Goal: Task Accomplishment & Management: Manage account settings

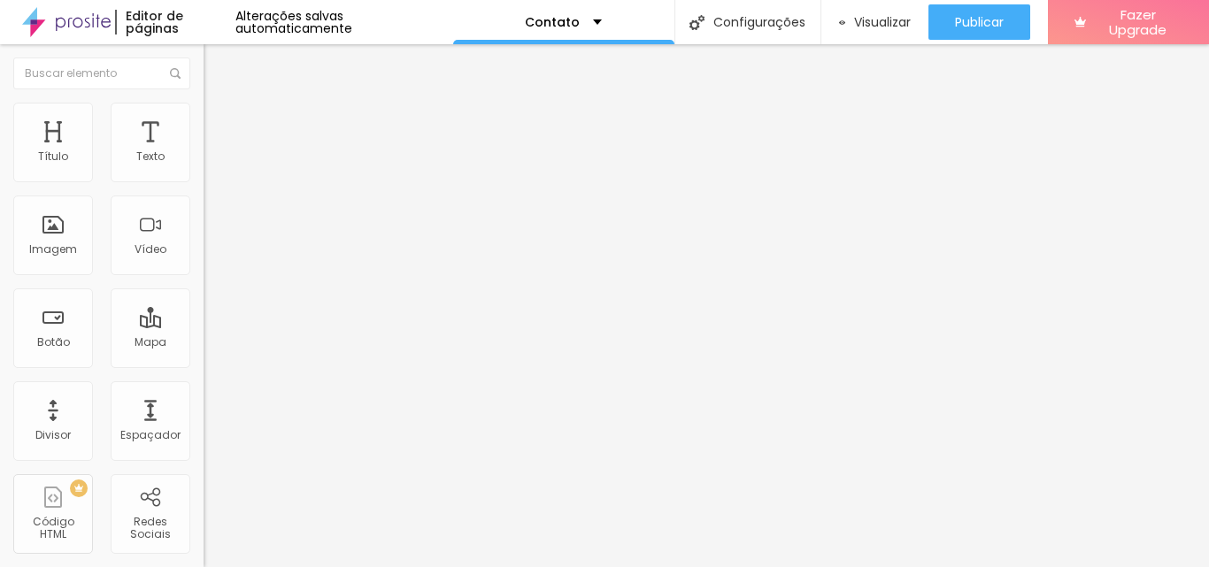
click at [220, 122] on span "Avançado" at bounding box center [249, 114] width 58 height 15
click at [204, 103] on li "Estilo" at bounding box center [306, 94] width 204 height 18
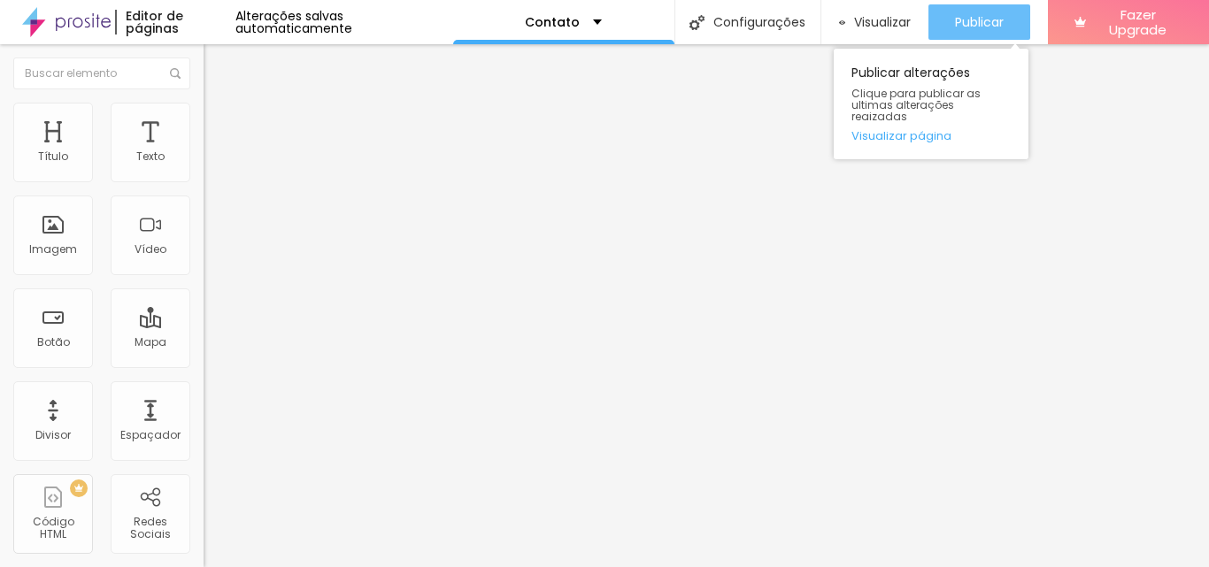
click at [1000, 8] on div "Publicar" at bounding box center [979, 21] width 49 height 35
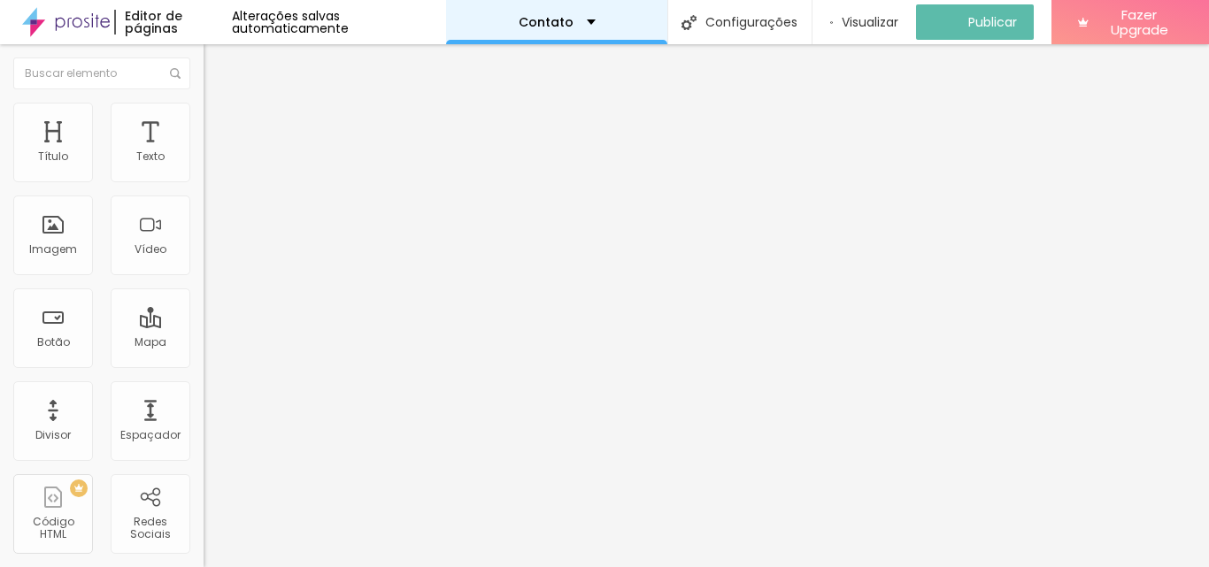
click at [581, 20] on div "Contato" at bounding box center [557, 22] width 77 height 12
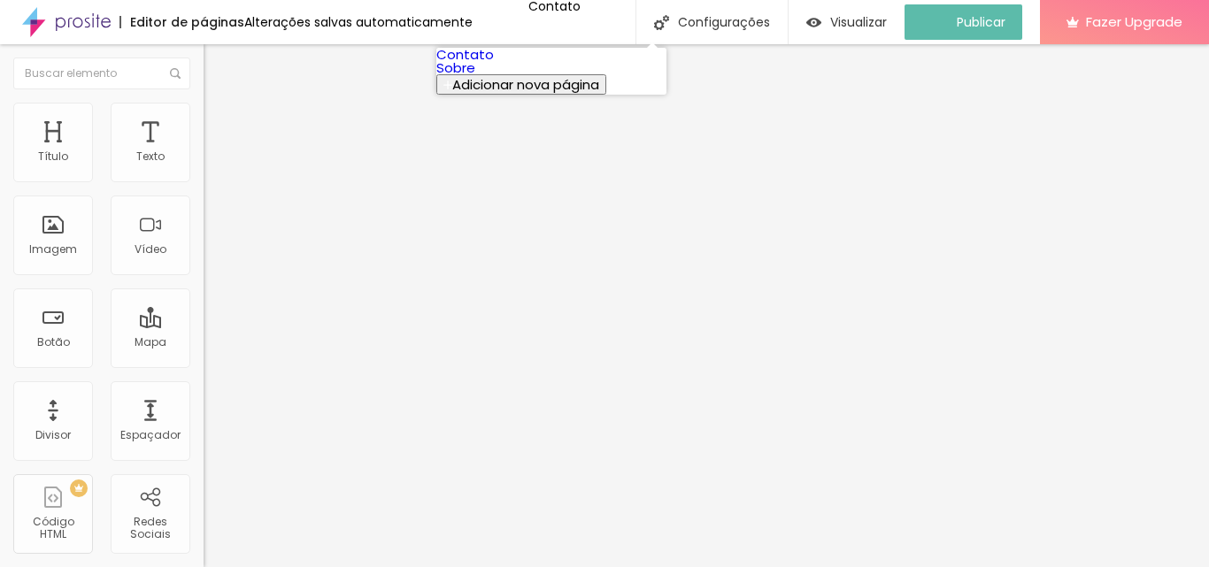
click at [475, 77] on link "Sobre" at bounding box center [455, 67] width 39 height 19
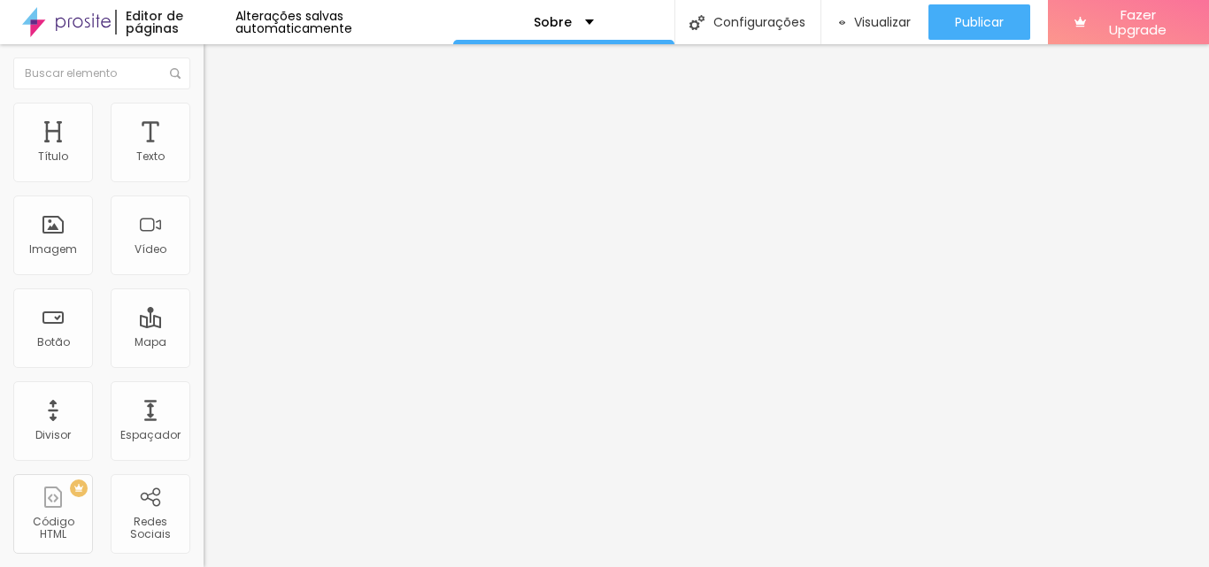
click at [204, 500] on div "Editar Redes Sociais Conteúdo Estilo Avançado Facebook Rede social Facebook End…" at bounding box center [306, 305] width 204 height 523
paste input "www."
type input "[URL][DOMAIN_NAME]"
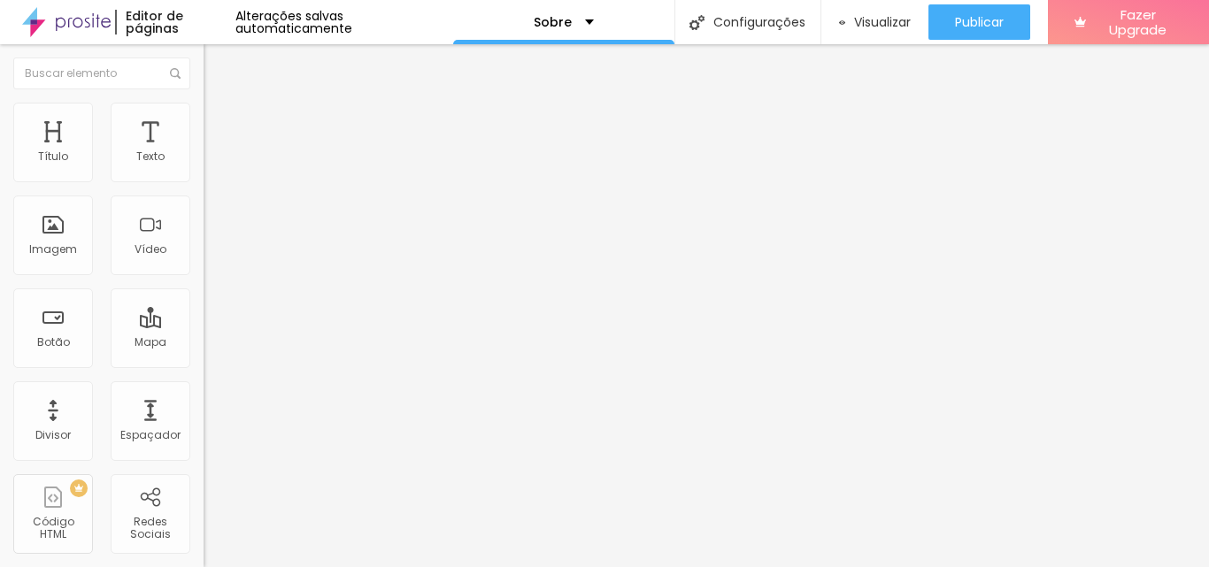
scroll to position [0, 0]
click at [204, 358] on div "Facebook" at bounding box center [306, 363] width 204 height 11
click at [213, 387] on div "Facebook" at bounding box center [305, 485] width 184 height 197
click at [213, 387] on div "Instagram" at bounding box center [305, 485] width 184 height 197
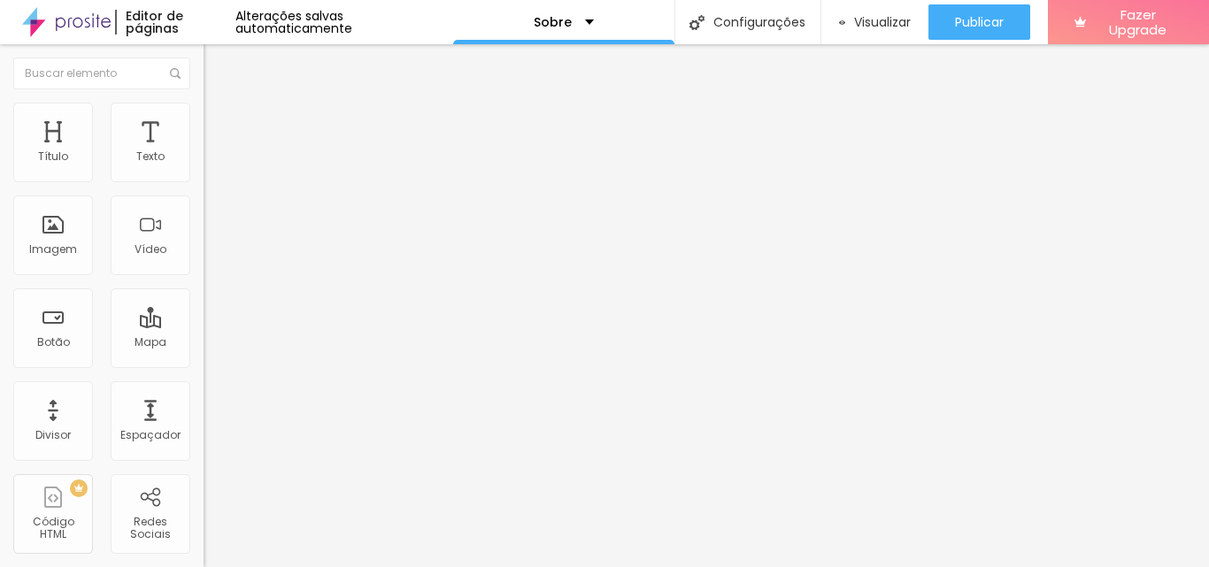
paste input "[URL][DOMAIN_NAME]"
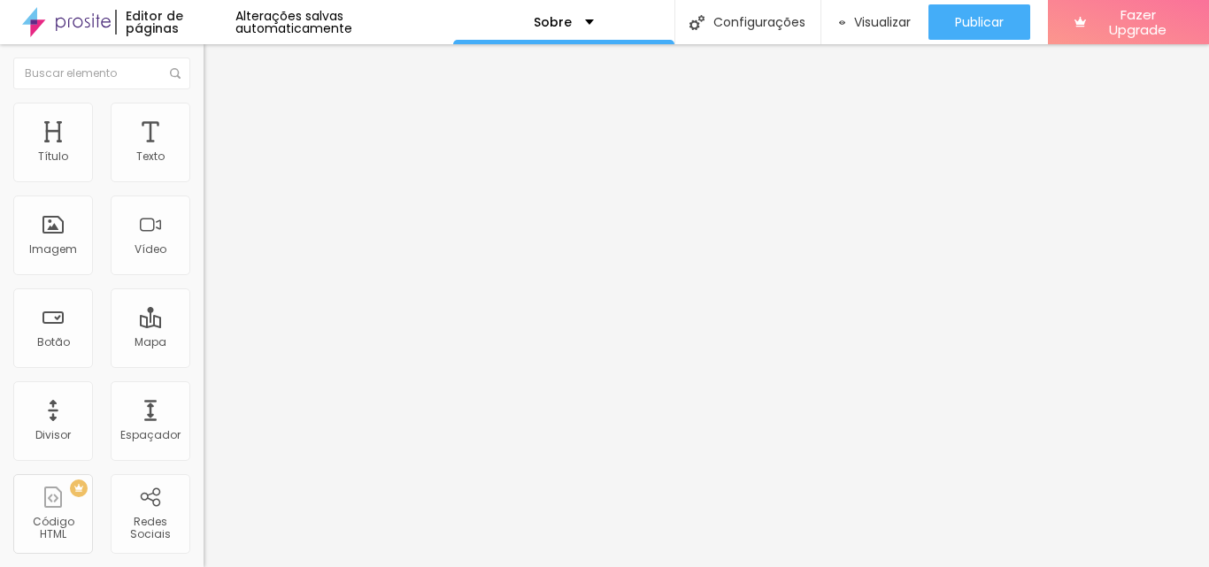
click at [204, 163] on div "Instagram" at bounding box center [306, 253] width 204 height 230
click at [204, 499] on div "Editar Redes Sociais Conteúdo Estilo Avançado Instagram Rede social Instagram E…" at bounding box center [306, 305] width 204 height 523
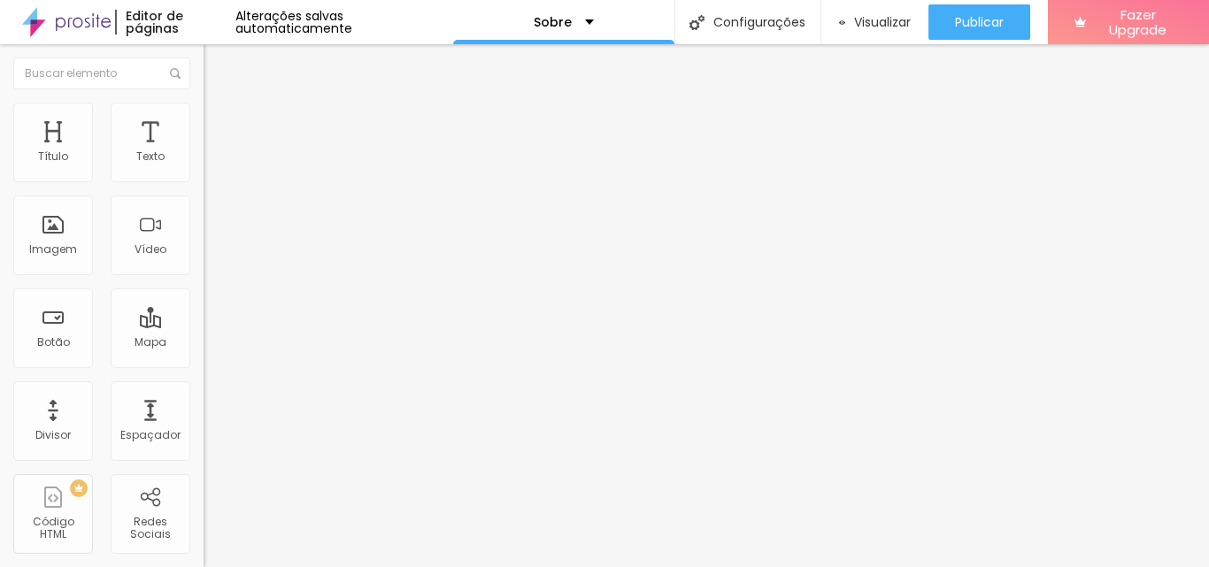
click at [204, 529] on div "Editar Redes Sociais Conteúdo Estilo Avançado Instagram Rede social Instagram E…" at bounding box center [306, 305] width 204 height 523
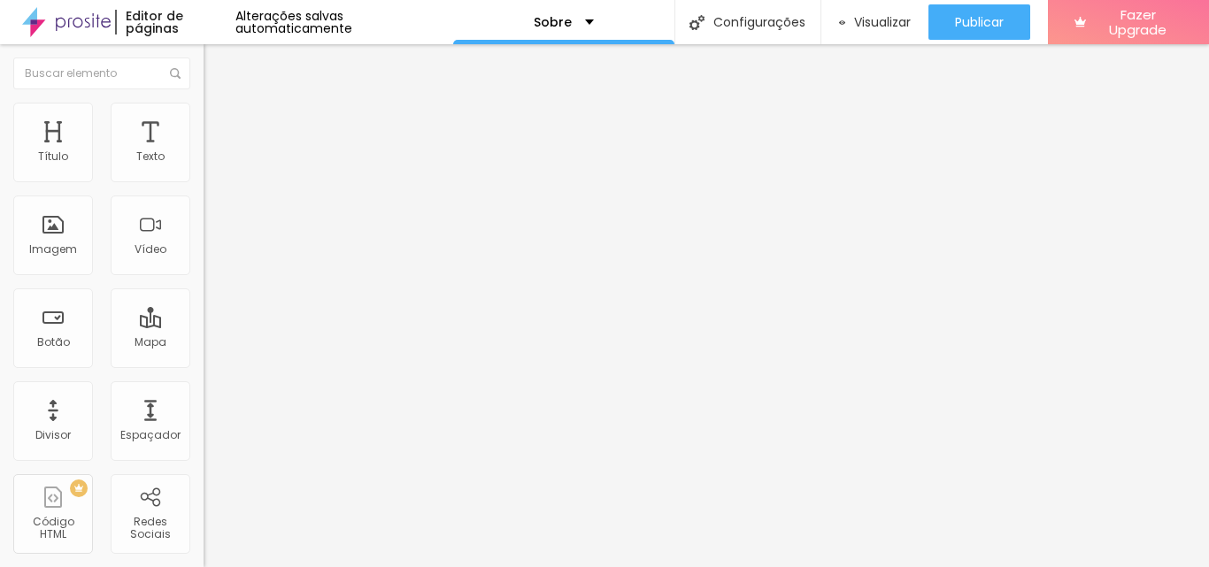
click at [204, 464] on div "Editar Redes Sociais Conteúdo Estilo Avançado Instagram Rede social Instagram E…" at bounding box center [306, 305] width 204 height 523
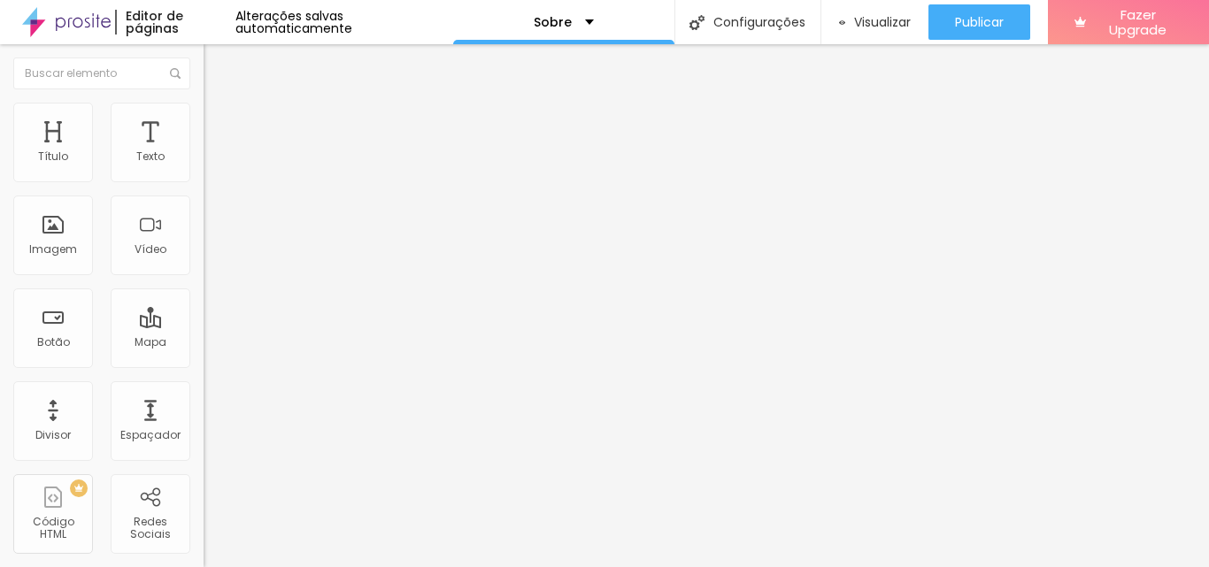
click at [204, 358] on div "Editar Redes Sociais Conteúdo Estilo Avançado Instagram Rede social Instagram E…" at bounding box center [306, 305] width 204 height 523
type input "https://https://www.instagram.com/leandrodinizstudio"
click at [204, 358] on div "Instagram" at bounding box center [306, 363] width 204 height 11
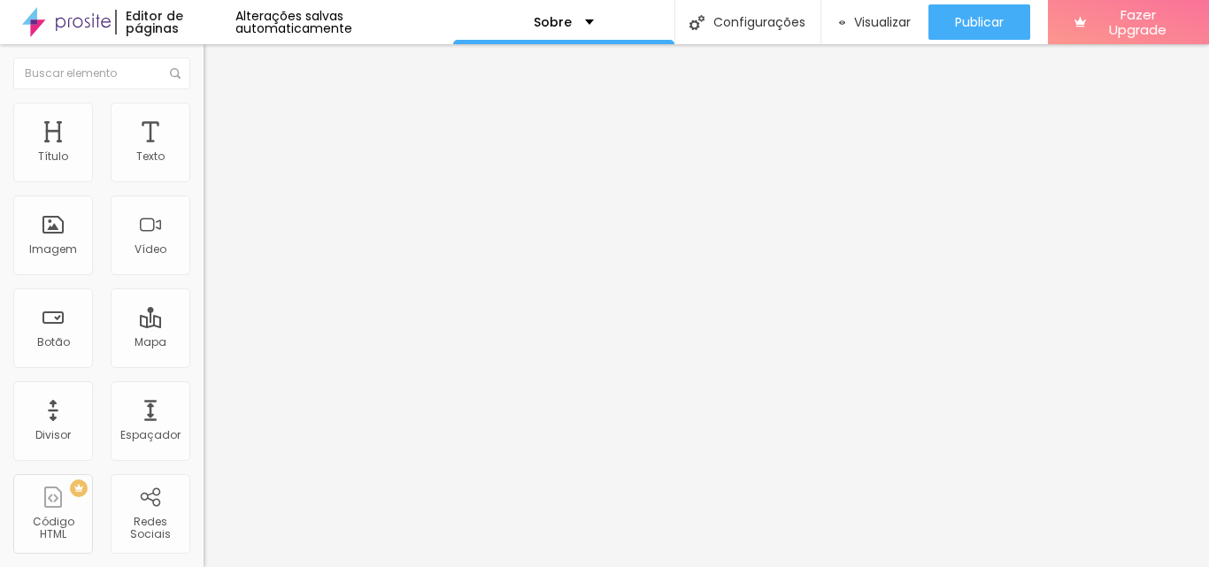
click at [204, 505] on div "Editar Redes Sociais Conteúdo Estilo Avançado Instagram Rede social Instagram E…" at bounding box center [306, 305] width 204 height 523
click at [204, 358] on div "Instagram" at bounding box center [306, 363] width 204 height 11
click at [220, 122] on span "Estilo" at bounding box center [233, 114] width 27 height 15
click at [204, 120] on li "Avançado" at bounding box center [306, 129] width 204 height 18
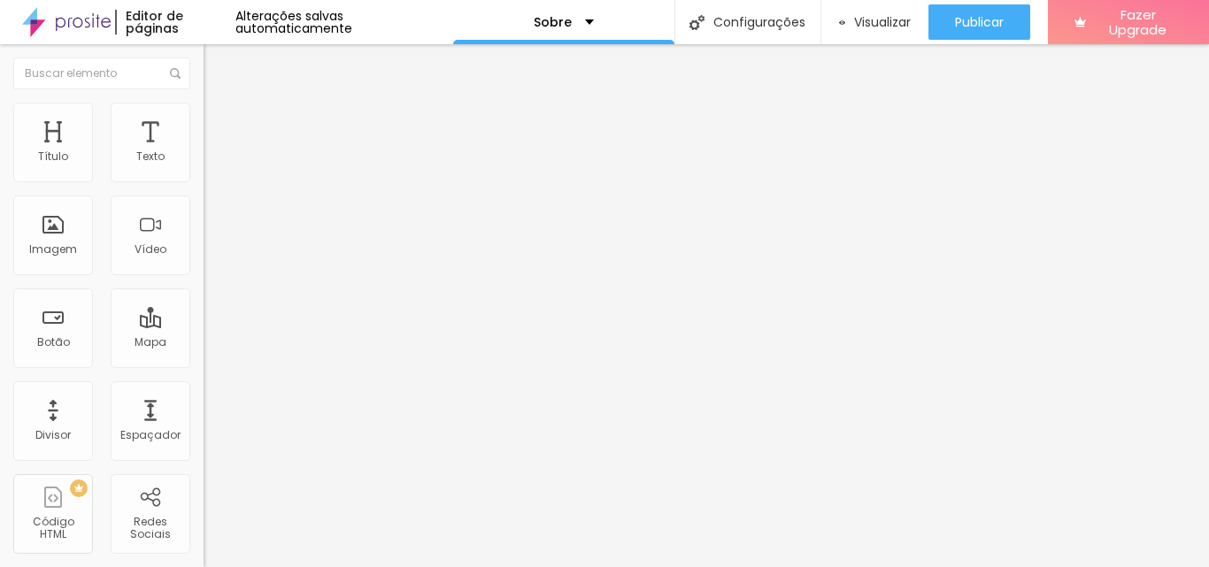
click at [204, 113] on li "Estilo" at bounding box center [306, 112] width 204 height 18
click at [220, 104] on span "Conteúdo" at bounding box center [247, 96] width 55 height 15
click at [204, 180] on div "Instagram" at bounding box center [306, 260] width 204 height 244
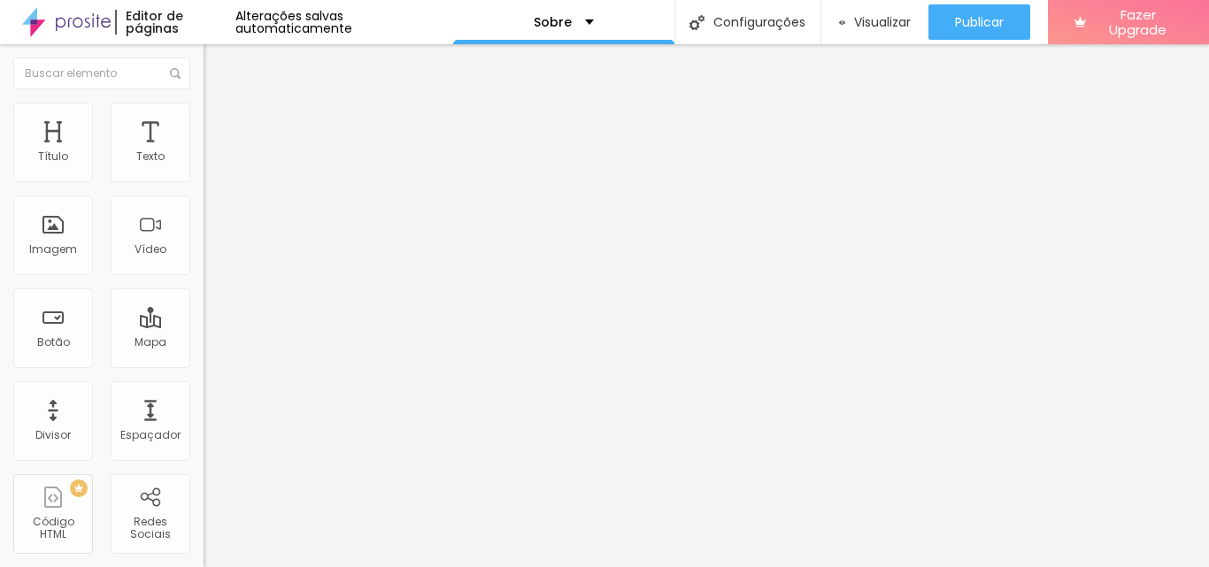
type input "https://https://www.instagram.com/leandrodfotografo/"
click at [204, 492] on div "Editar Redes Sociais Conteúdo Estilo Avançado Instagram Rede social Instagram E…" at bounding box center [306, 305] width 204 height 523
click at [204, 179] on div "Instagram" at bounding box center [306, 253] width 204 height 230
click at [220, 120] on span "Estilo" at bounding box center [233, 114] width 27 height 15
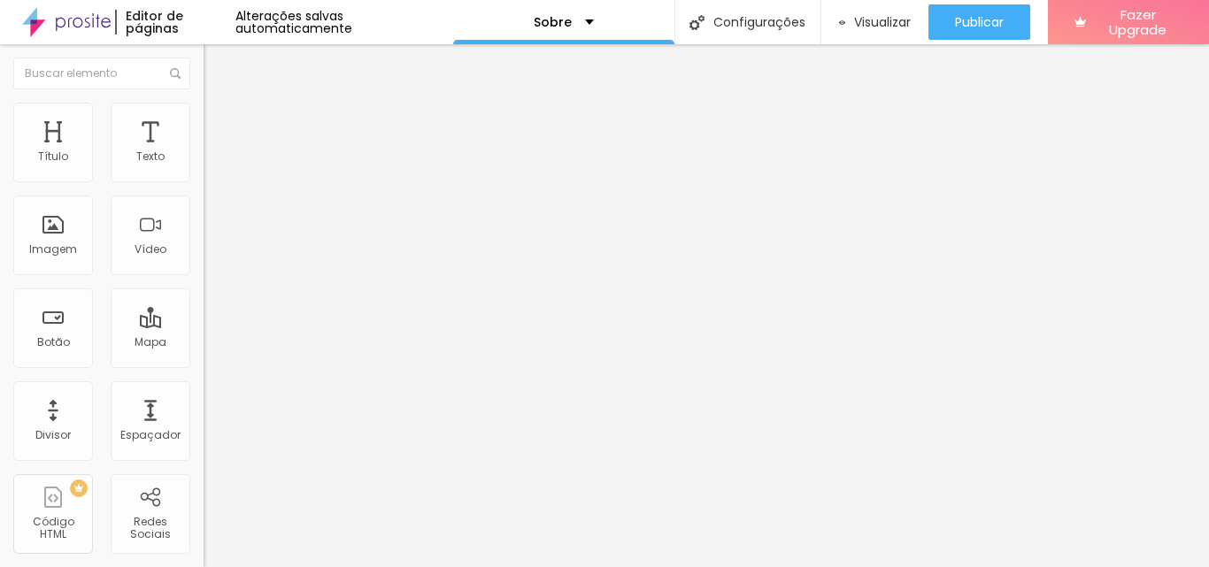
click at [220, 125] on span "Avançado" at bounding box center [249, 132] width 58 height 15
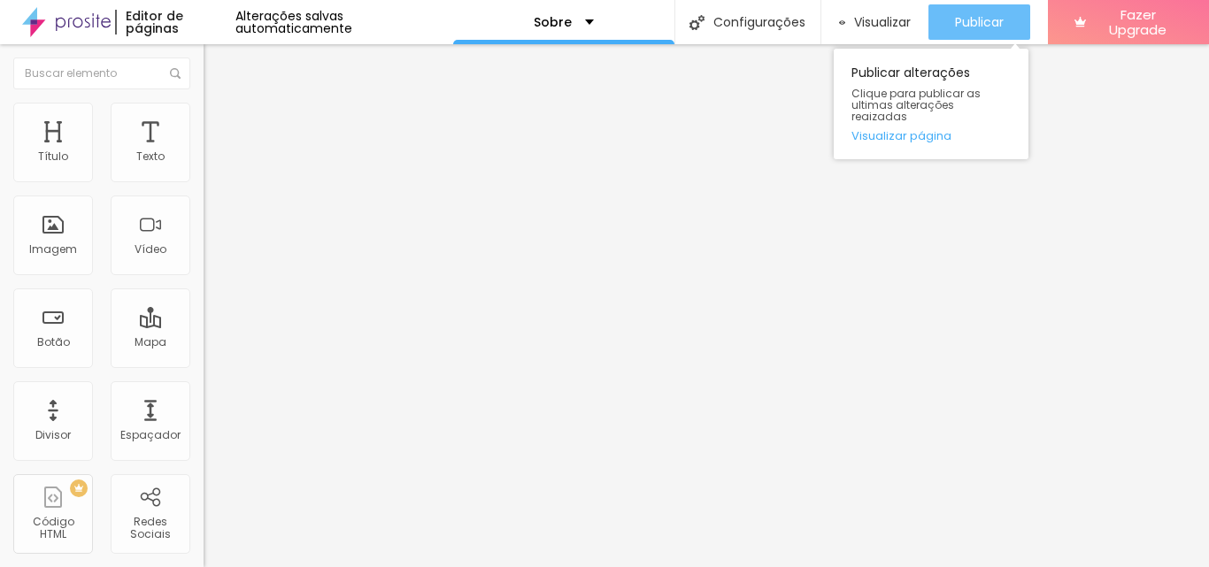
click at [994, 33] on div "Publicar" at bounding box center [979, 21] width 49 height 35
